Goal: Task Accomplishment & Management: Manage account settings

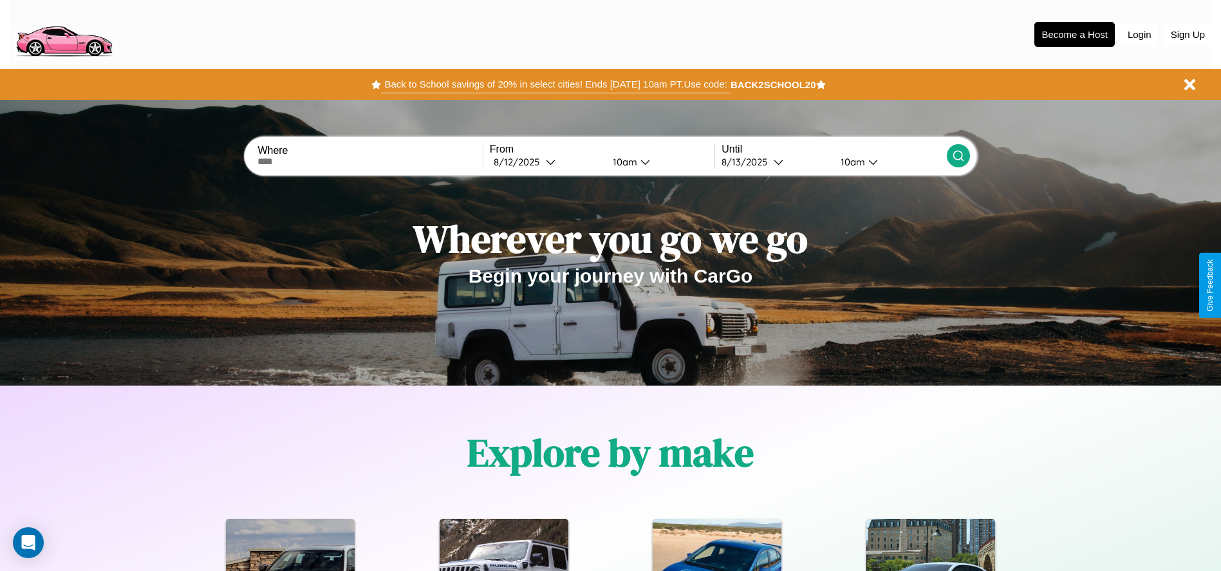
click at [555, 84] on button "Back to School savings of 20% in select cities! Ends [DATE] 10am PT. Use code:" at bounding box center [555, 84] width 349 height 18
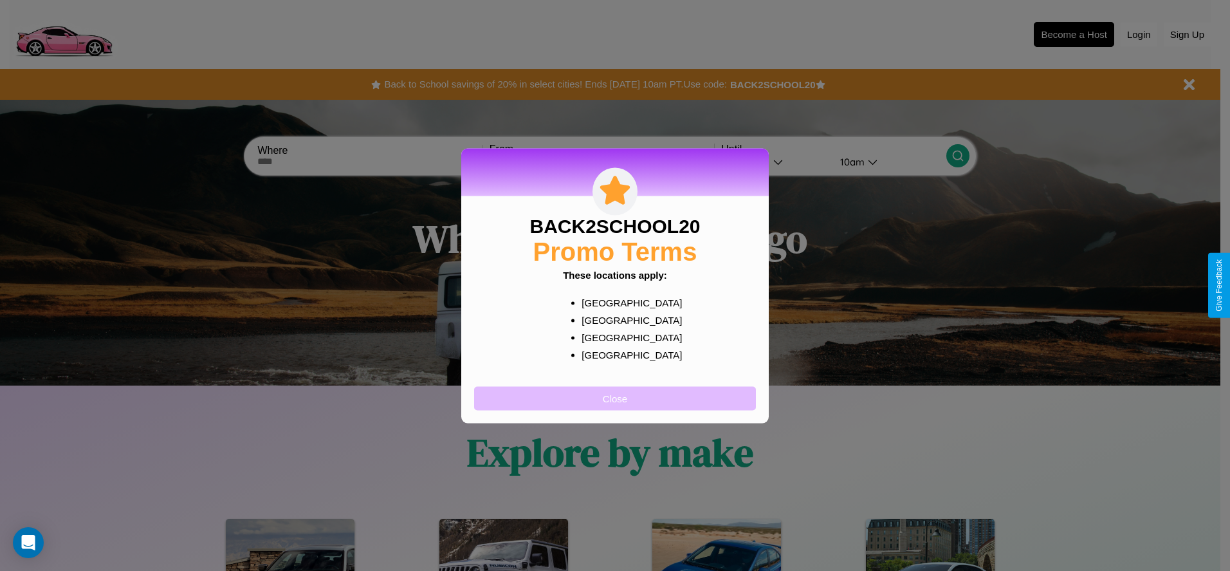
click at [615, 398] on button "Close" at bounding box center [615, 398] width 282 height 24
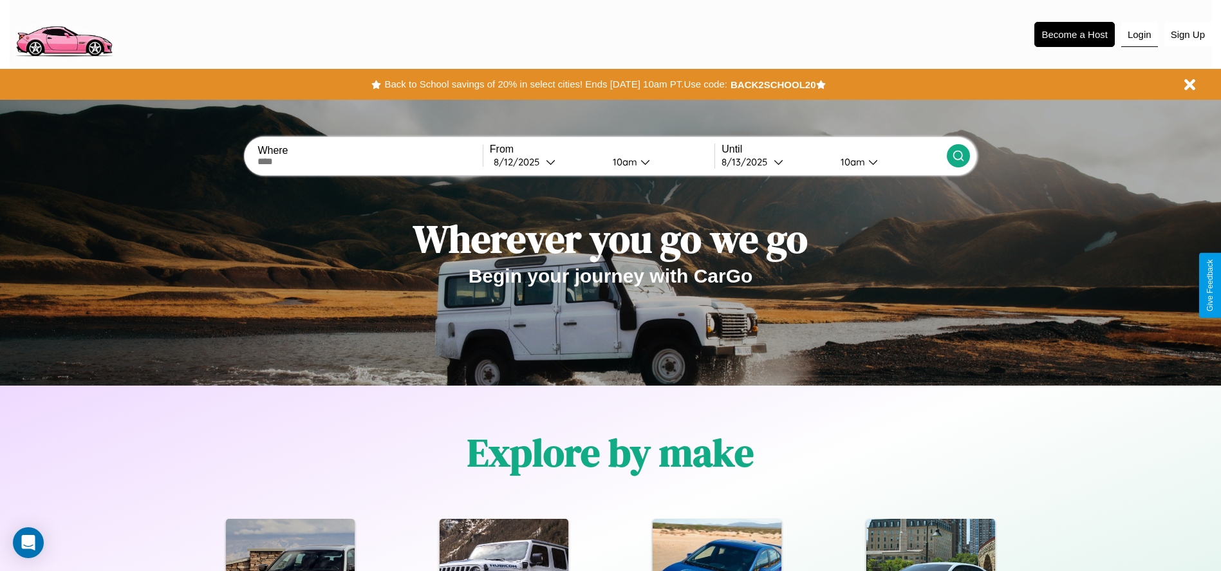
click at [1139, 34] on button "Login" at bounding box center [1139, 35] width 37 height 24
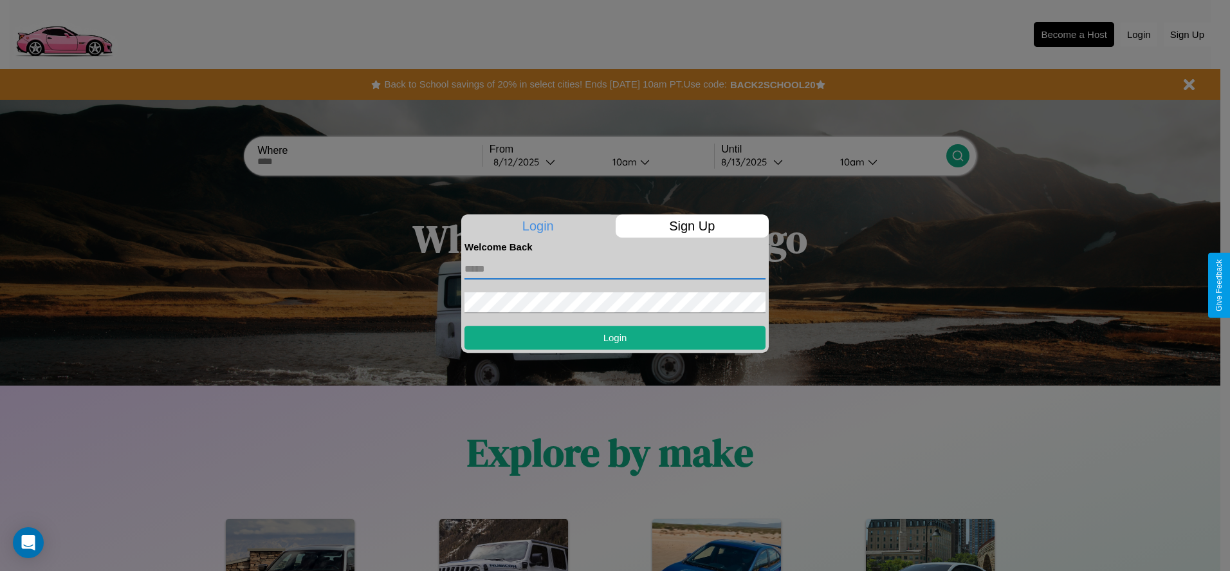
click at [615, 268] on input "text" at bounding box center [615, 269] width 301 height 21
type input "**********"
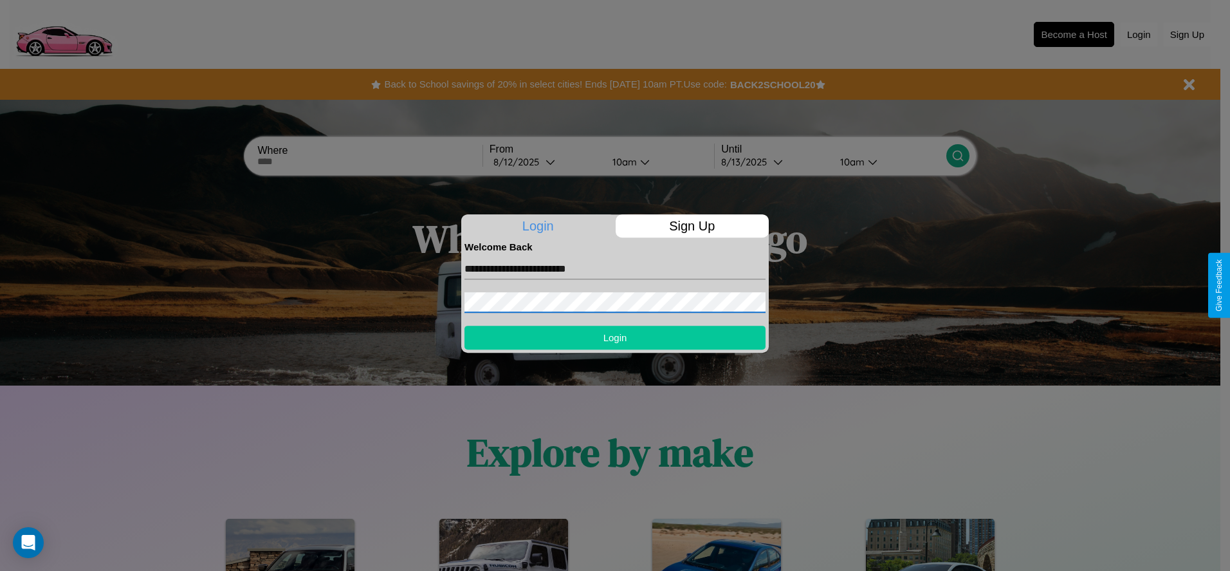
click at [615, 337] on button "Login" at bounding box center [615, 338] width 301 height 24
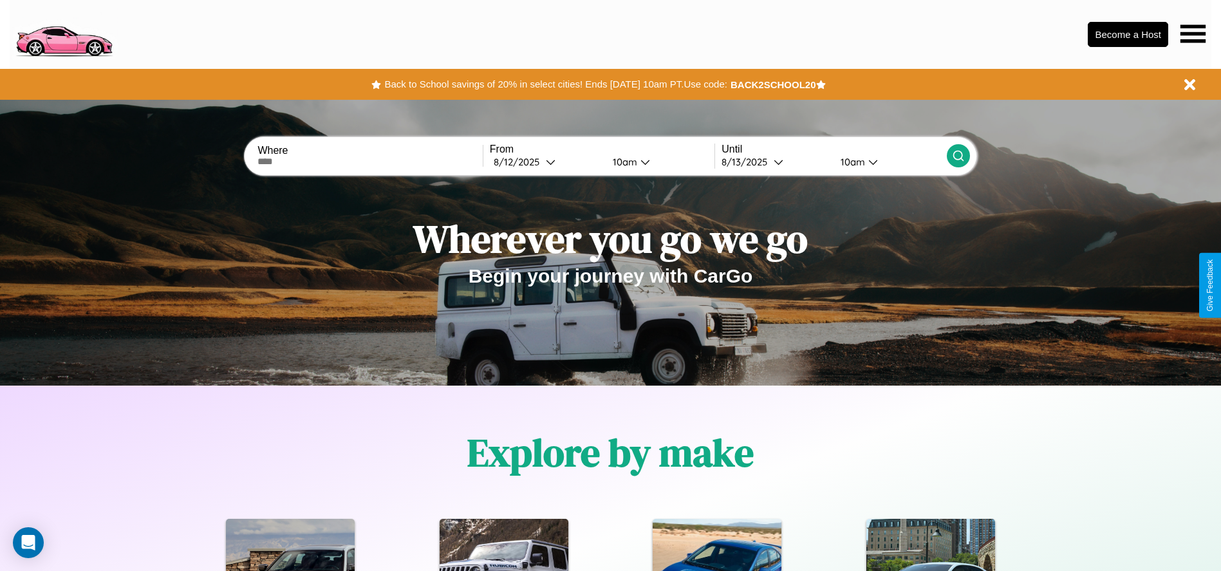
click at [1192, 33] on icon at bounding box center [1192, 33] width 25 height 18
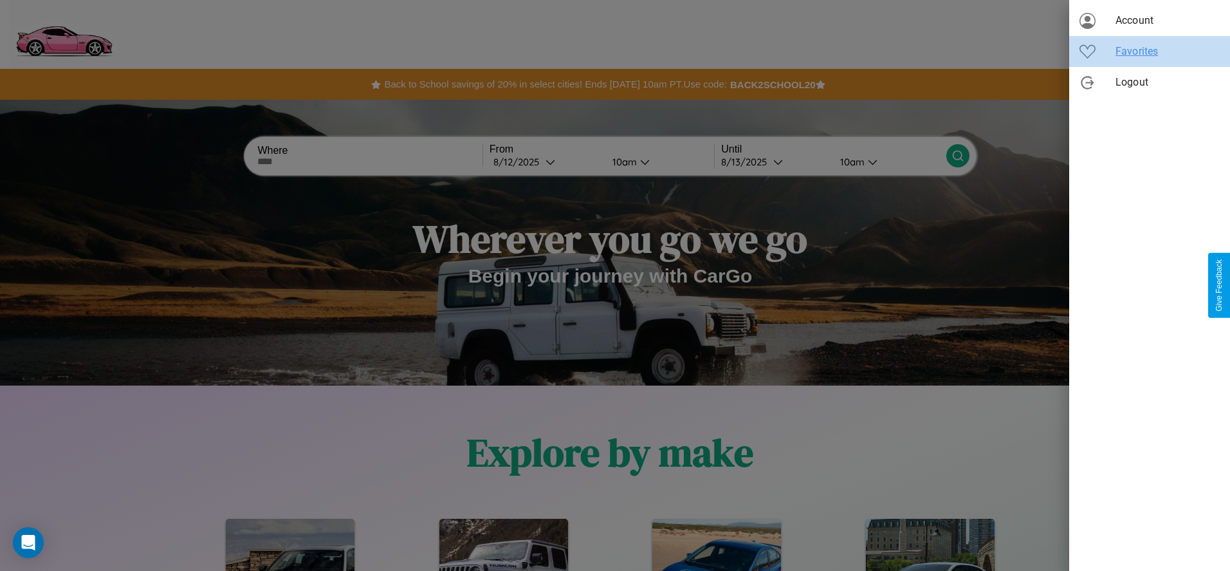
click at [1150, 51] on span "Favorites" at bounding box center [1168, 51] width 104 height 15
